Goal: Check status: Check status

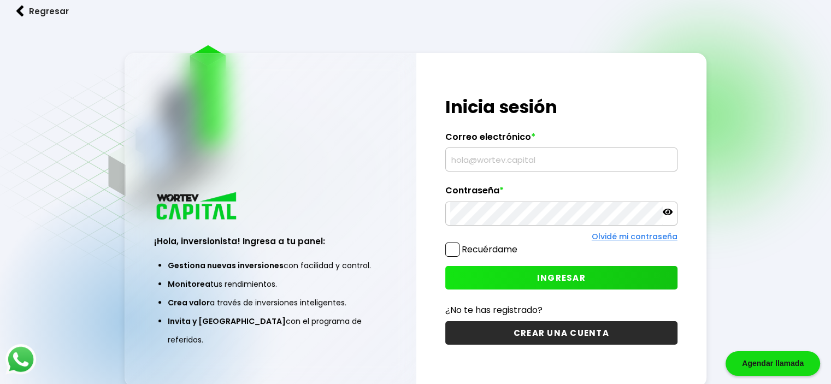
type input "[EMAIL_ADDRESS][DOMAIN_NAME]"
click at [510, 275] on button "INGRESAR" at bounding box center [561, 277] width 232 height 23
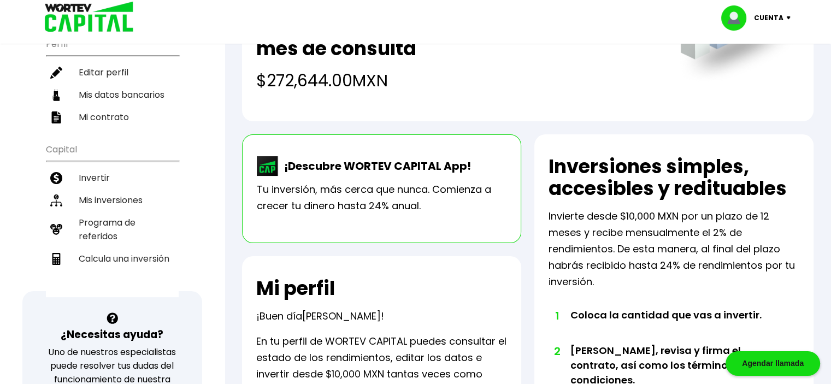
scroll to position [10, 0]
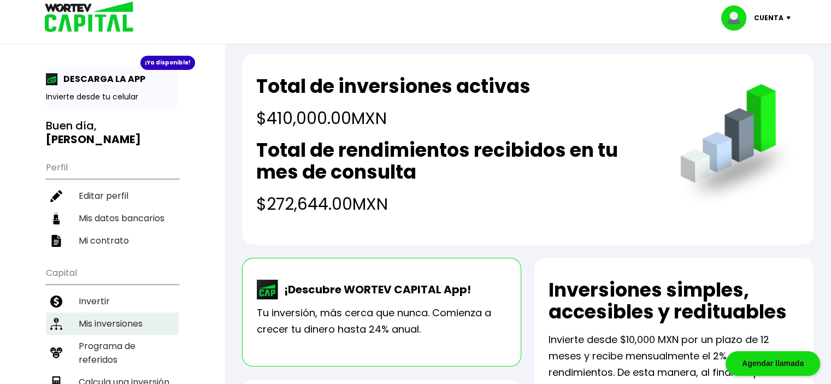
click at [137, 312] on li "Mis inversiones" at bounding box center [112, 323] width 133 height 22
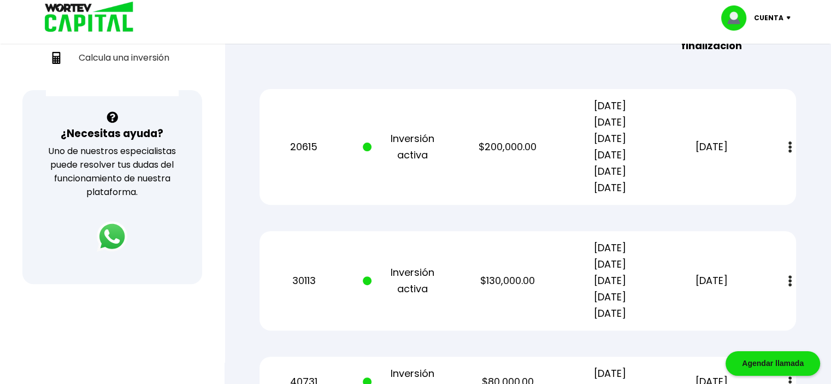
scroll to position [367, 0]
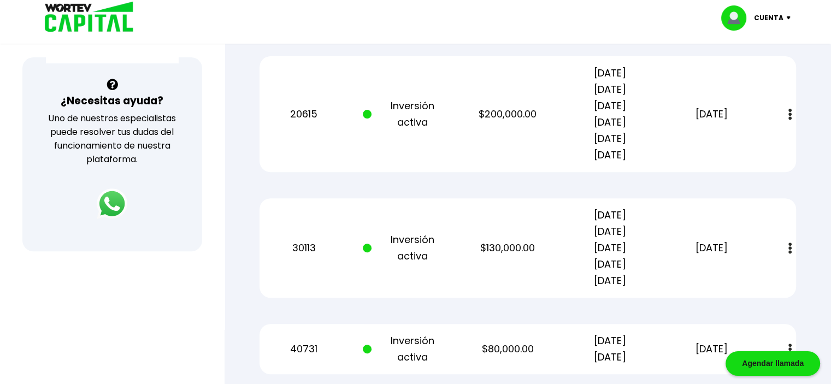
click at [791, 113] on img at bounding box center [789, 114] width 3 height 11
click at [782, 103] on div "Estado de cuenta" at bounding box center [782, 114] width 1 height 23
click at [402, 135] on div "20615 Inversión activa $200,000.00 [DATE] [DATE] [DATE] [DATE] [DATE] [DATE] [D…" at bounding box center [527, 114] width 536 height 116
drag, startPoint x: 408, startPoint y: 109, endPoint x: 387, endPoint y: 110, distance: 20.8
click at [408, 110] on p "Inversión activa" at bounding box center [406, 114] width 86 height 33
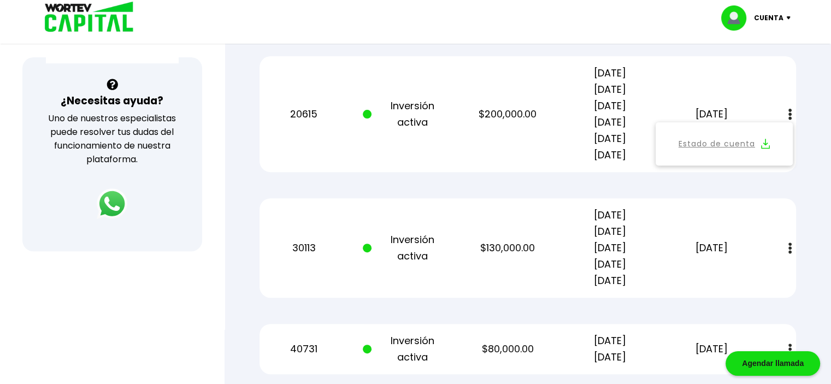
click at [292, 120] on p "20615" at bounding box center [304, 114] width 86 height 16
click at [697, 238] on div "30113 Inversión activa $130,000.00 [DATE] [DATE] [DATE] [DATE] [DATE] [DATE] Es…" at bounding box center [527, 247] width 536 height 99
click at [815, 130] on div "Regresar Mis inversiones Como inversionista activo de WORTEV CAPITAL, apoyas el…" at bounding box center [528, 44] width 606 height 730
click at [819, 279] on div "Regresar Mis inversiones Como inversionista activo de WORTEV CAPITAL, apoyas el…" at bounding box center [528, 44] width 606 height 730
click at [789, 109] on img at bounding box center [789, 114] width 3 height 11
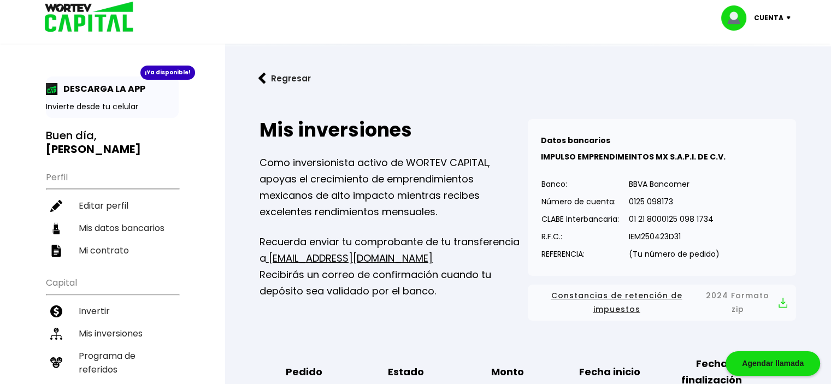
scroll to position [0, 0]
